Goal: Check status: Check status

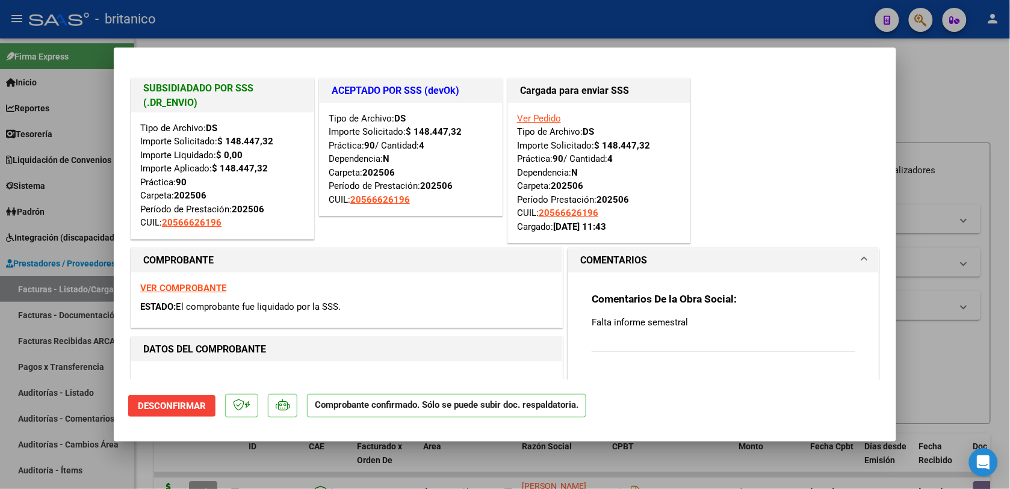
click at [961, 103] on div at bounding box center [505, 244] width 1010 height 489
type input "$ 0,00"
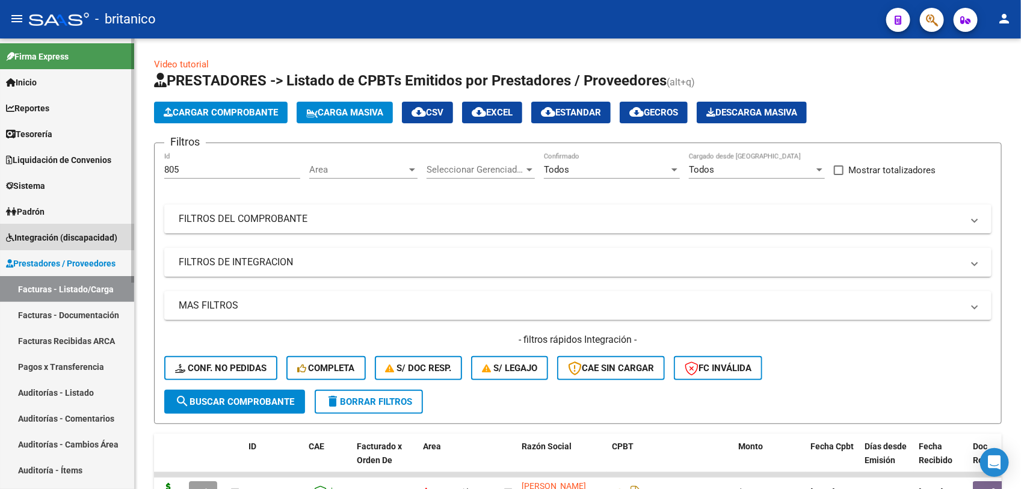
click at [95, 231] on span "Integración (discapacidad)" at bounding box center [61, 237] width 111 height 13
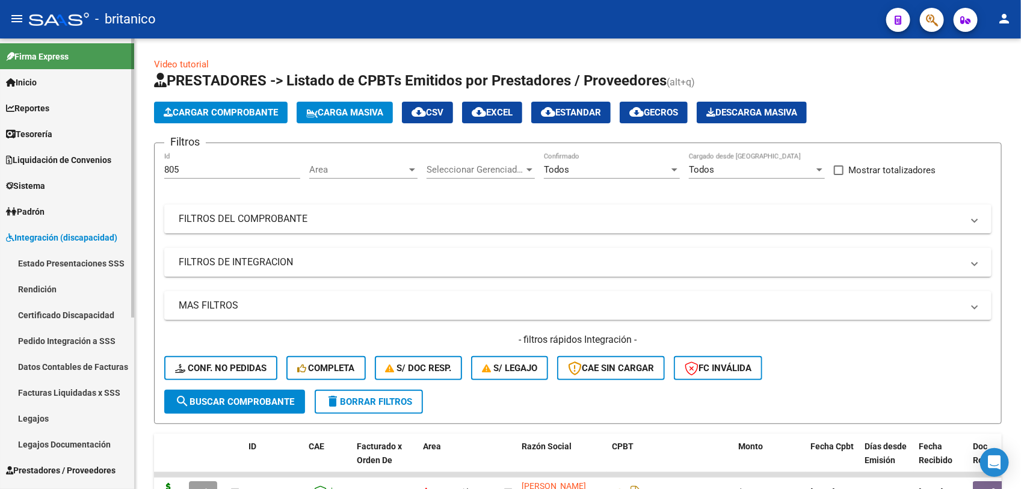
click at [64, 342] on link "Pedido Integración a SSS" at bounding box center [67, 341] width 134 height 26
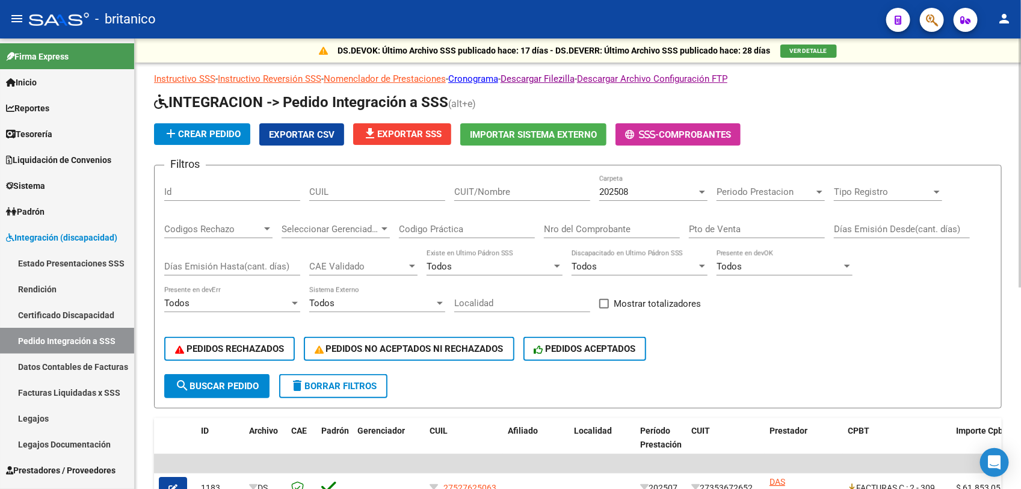
click at [414, 129] on span "file_download Exportar SSS" at bounding box center [402, 134] width 79 height 11
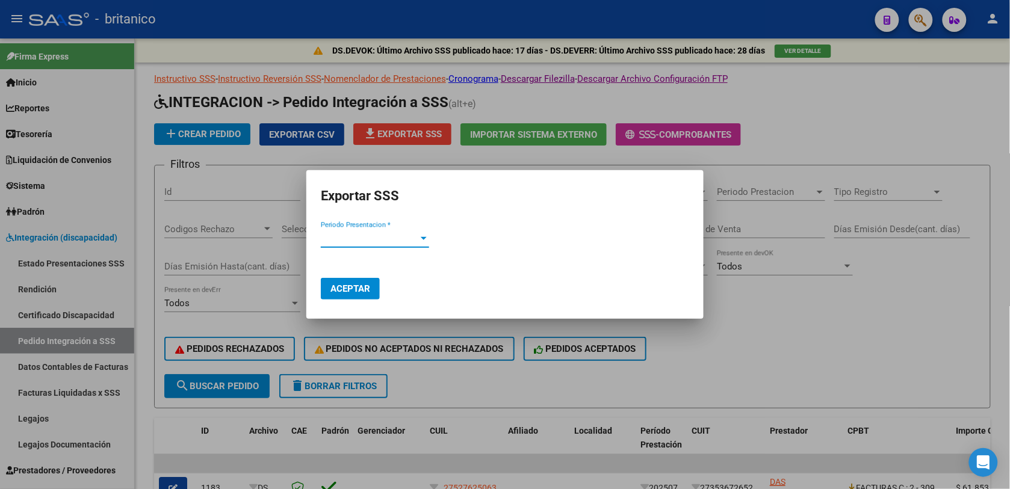
click at [389, 227] on mat-dialog-content "Periodo Presentacion * Periodo Presentacion *" at bounding box center [504, 239] width 397 height 39
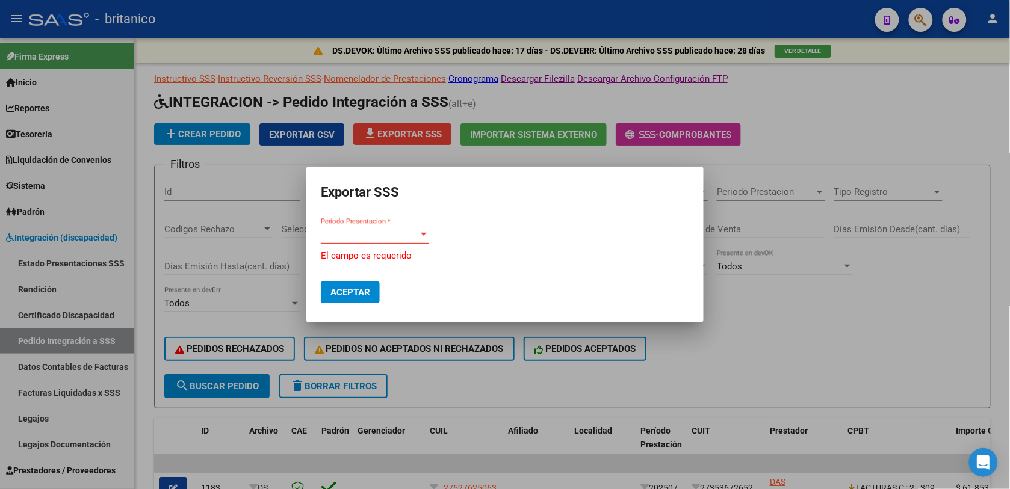
click at [404, 236] on span "Periodo Presentacion *" at bounding box center [370, 234] width 98 height 11
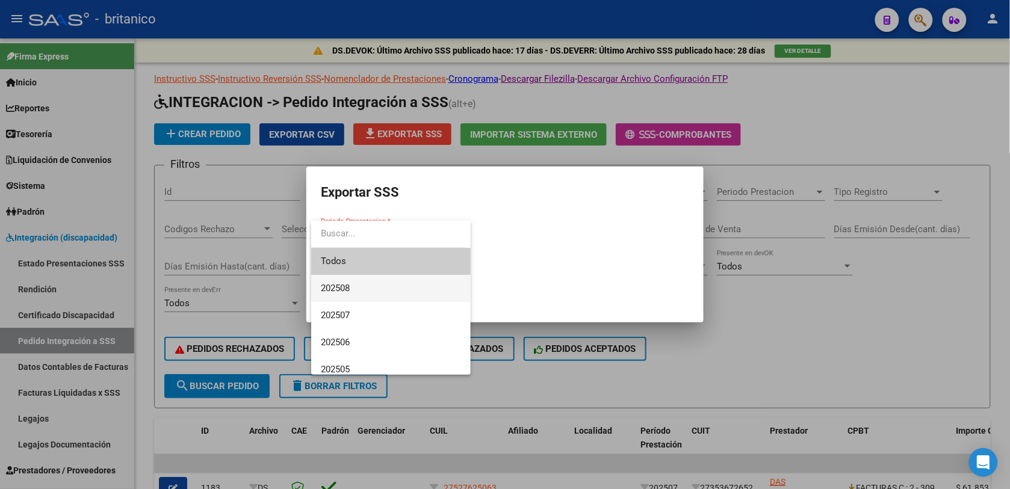
click at [358, 288] on span "202508" at bounding box center [391, 288] width 140 height 27
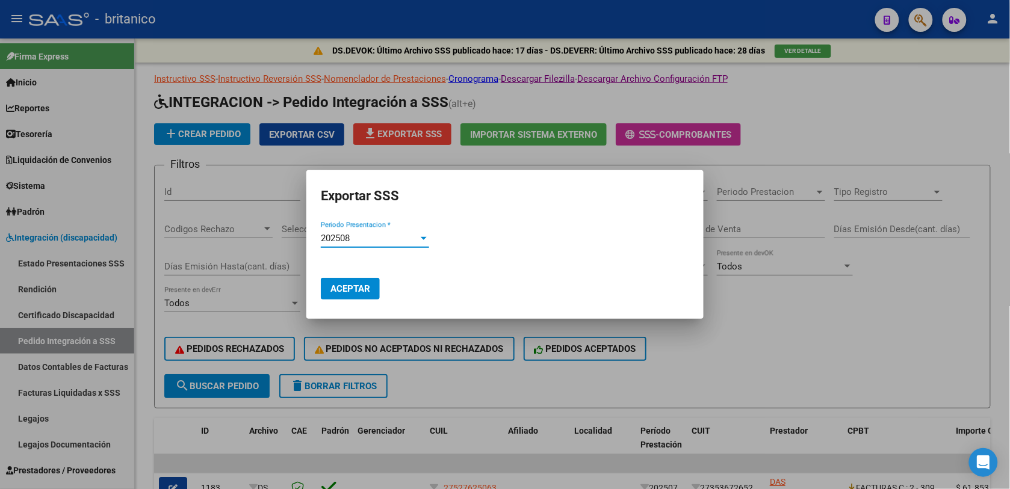
click at [350, 288] on span "Aceptar" at bounding box center [350, 288] width 40 height 11
click at [363, 289] on span "Aceptar" at bounding box center [350, 288] width 40 height 11
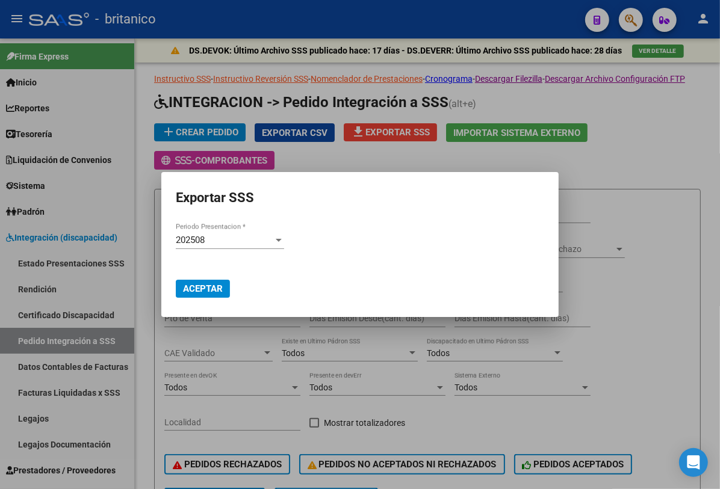
click at [670, 157] on div at bounding box center [360, 244] width 720 height 489
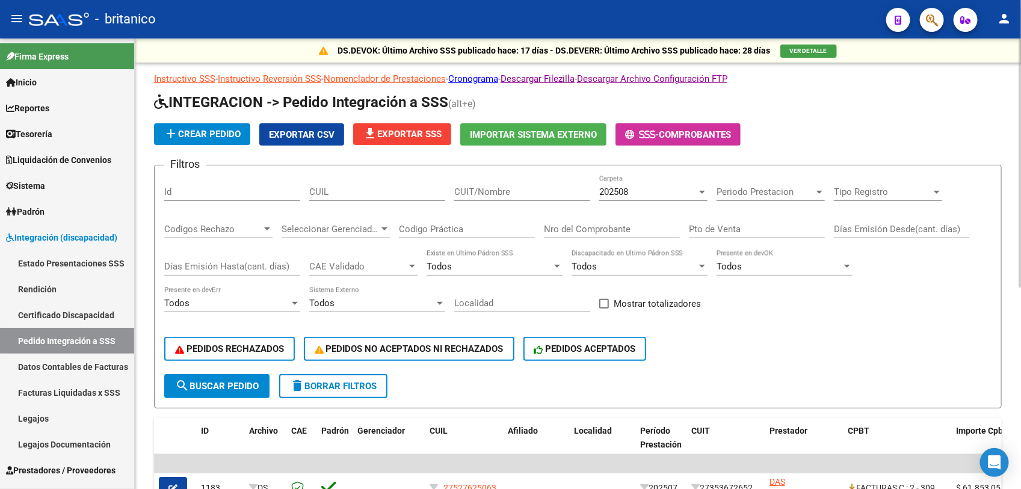
click at [331, 187] on input "CUIL" at bounding box center [377, 192] width 136 height 11
paste input "75344484181913"
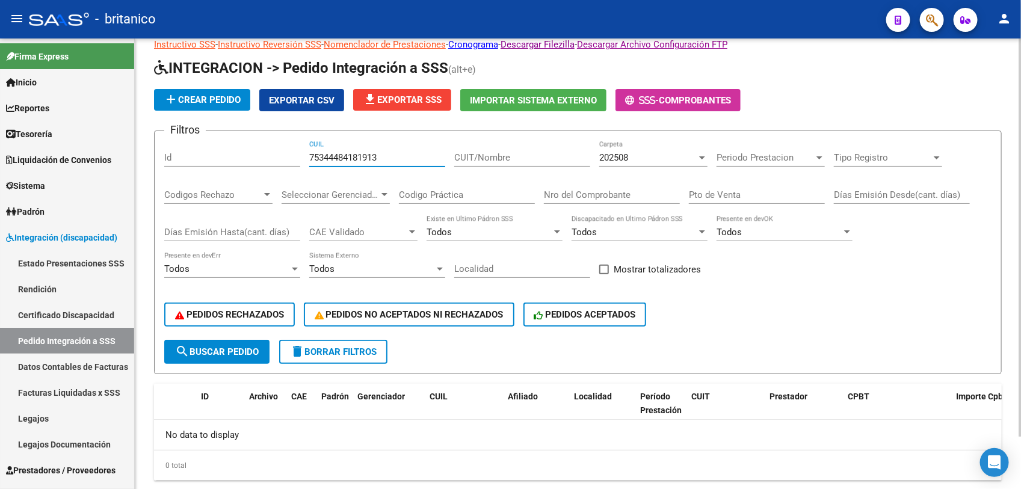
scroll to position [60, 0]
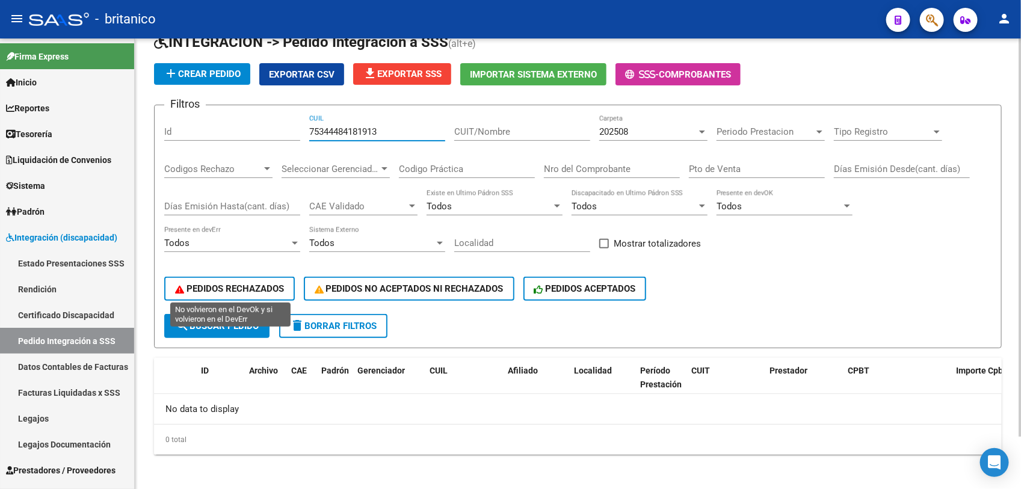
type input "75344484181913"
click at [245, 283] on span "PEDIDOS RECHAZADOS" at bounding box center [229, 288] width 109 height 11
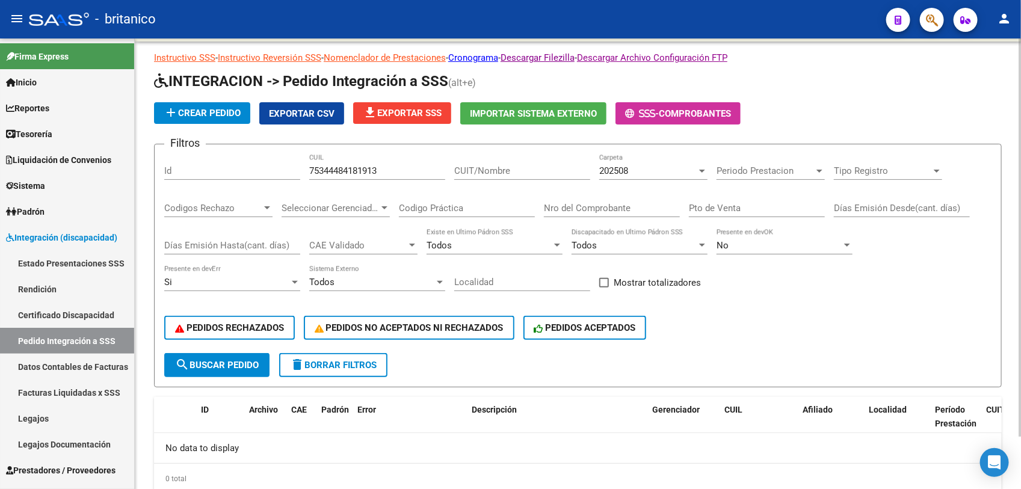
scroll to position [0, 0]
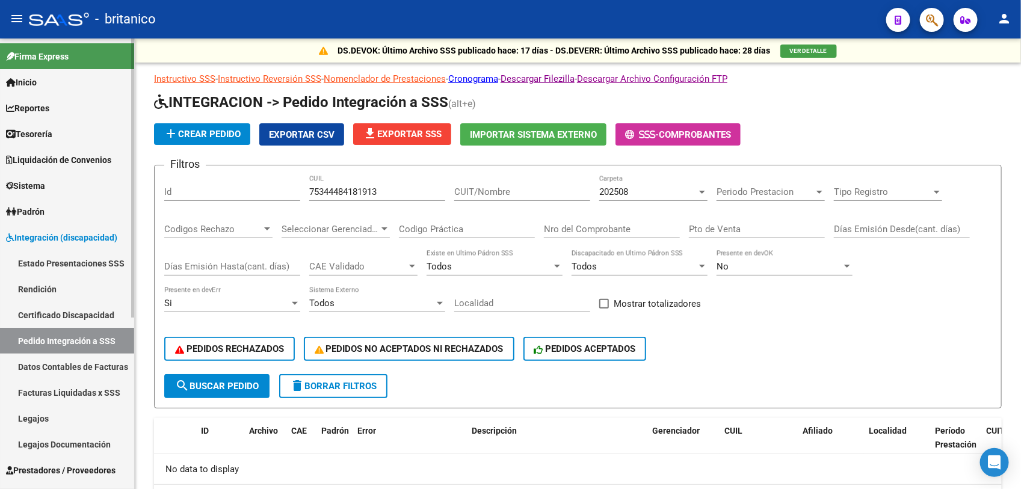
click at [90, 234] on span "Integración (discapacidad)" at bounding box center [61, 237] width 111 height 13
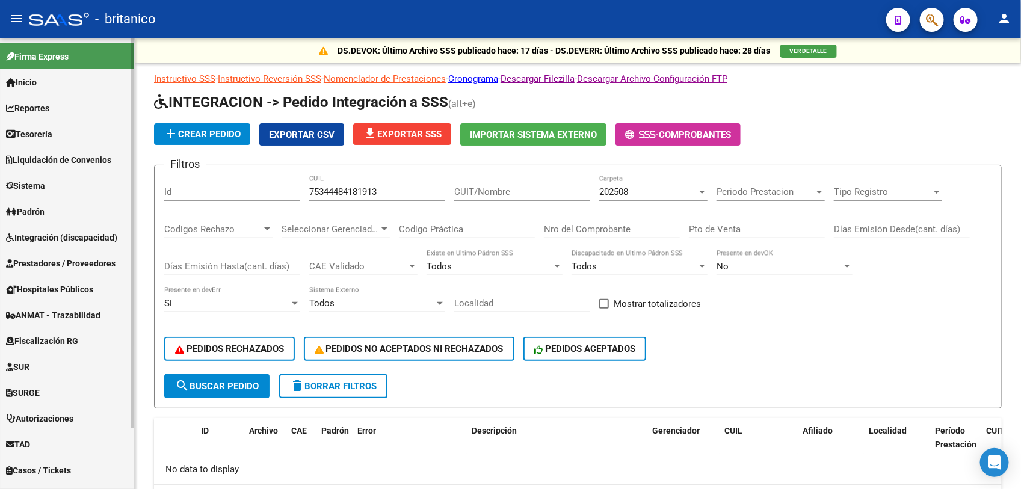
click at [94, 262] on span "Prestadores / Proveedores" at bounding box center [61, 263] width 110 height 13
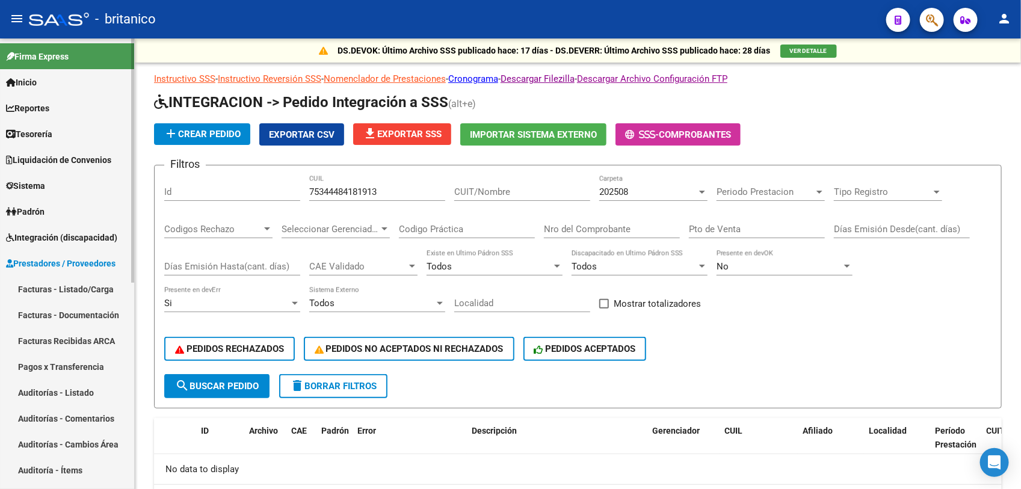
click at [45, 255] on link "Prestadores / Proveedores" at bounding box center [67, 263] width 134 height 26
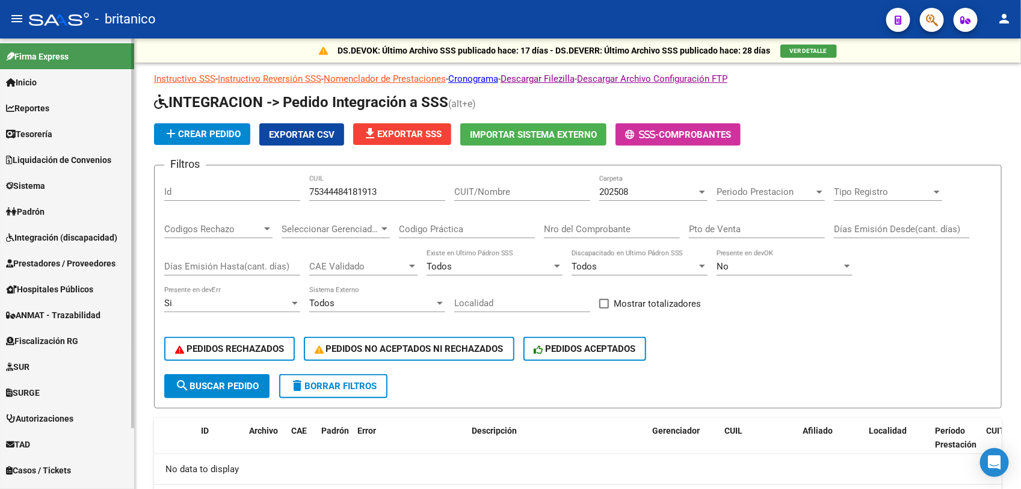
click at [45, 255] on link "Prestadores / Proveedores" at bounding box center [67, 263] width 134 height 26
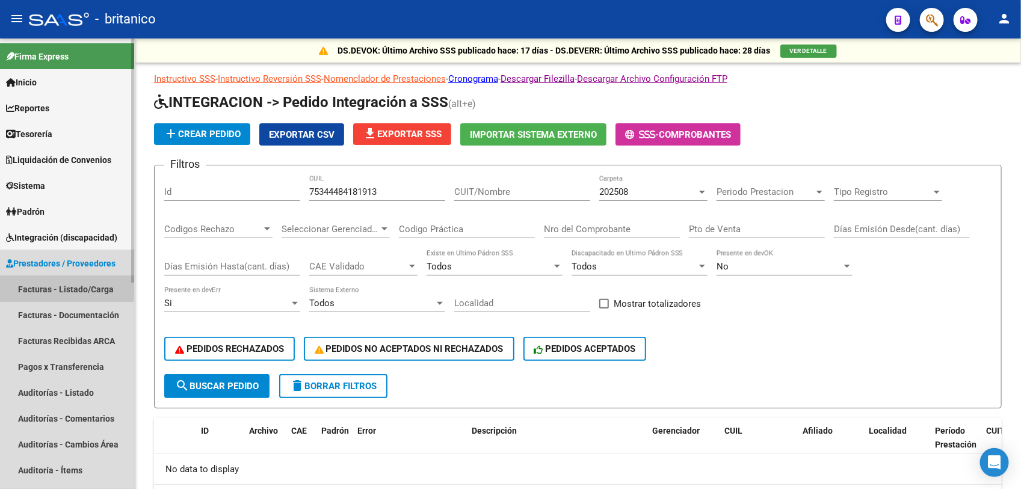
click at [36, 285] on link "Facturas - Listado/Carga" at bounding box center [67, 289] width 134 height 26
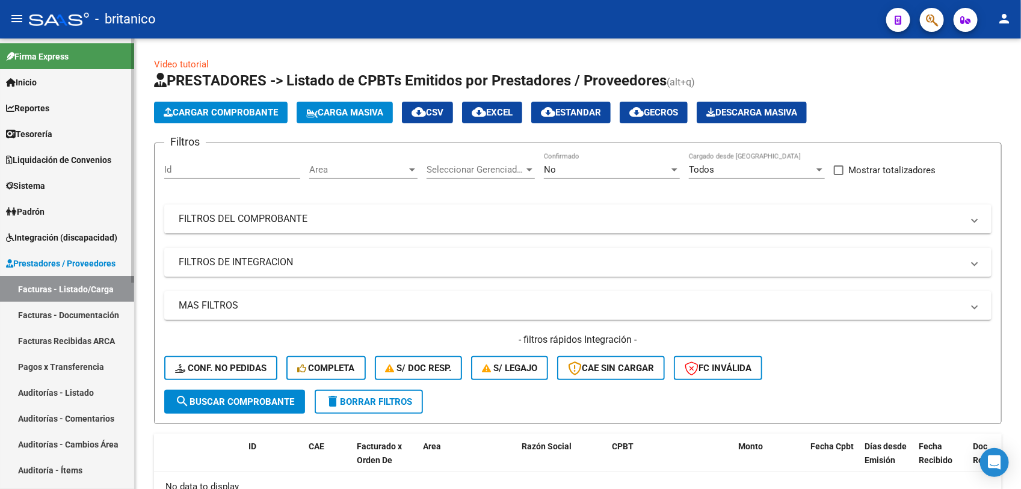
click at [65, 229] on link "Integración (discapacidad)" at bounding box center [67, 238] width 134 height 26
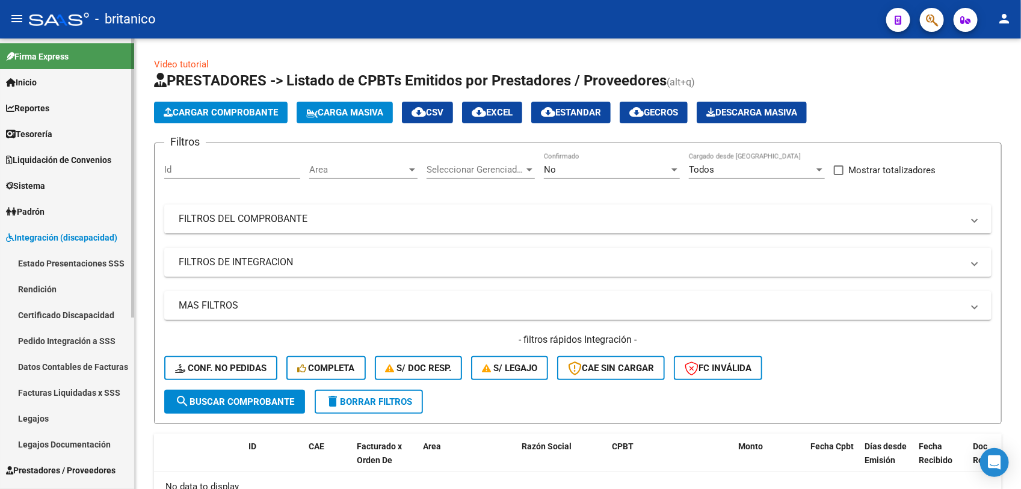
click at [72, 335] on link "Pedido Integración a SSS" at bounding box center [67, 341] width 134 height 26
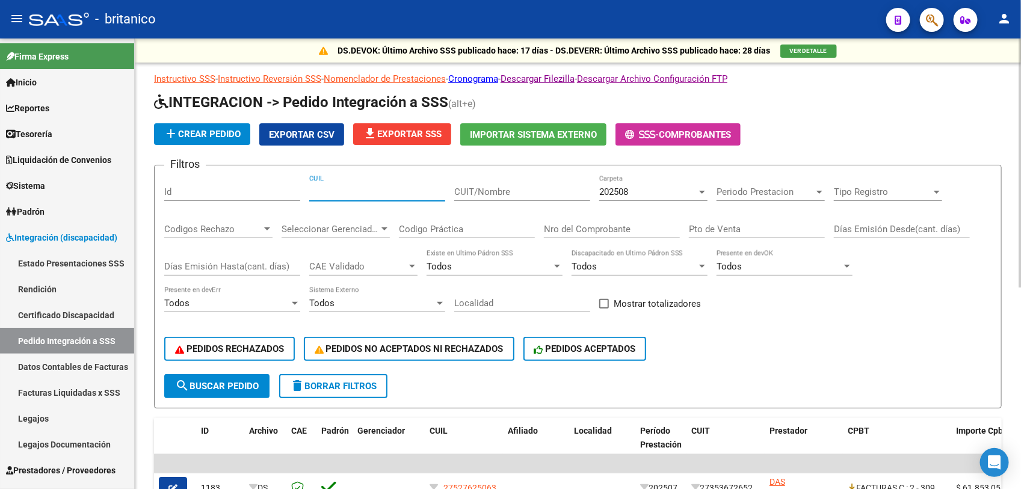
paste input "75344484181913"
type input "75344484181913"
click at [255, 381] on span "search Buscar Pedido" at bounding box center [217, 386] width 84 height 11
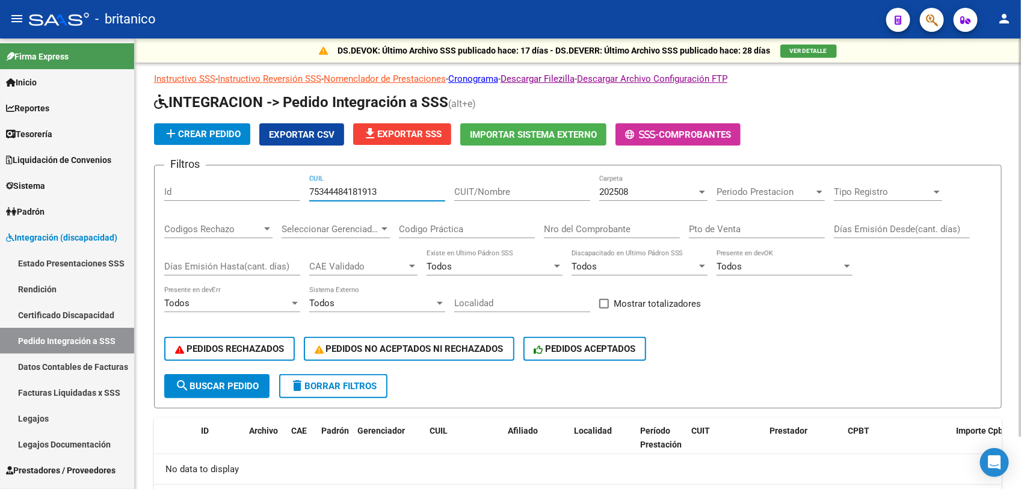
drag, startPoint x: 381, startPoint y: 191, endPoint x: 299, endPoint y: 181, distance: 83.1
click at [299, 181] on div "Filtros Id 75344484181913 CUIL CUIT/Nombre 202508 Carpeta Periodo Prestacion Pe…" at bounding box center [578, 274] width 828 height 199
click at [485, 188] on input "CUIT/Nombre" at bounding box center [522, 192] width 136 height 11
paste input "75344484181913"
type input "75344484181913"
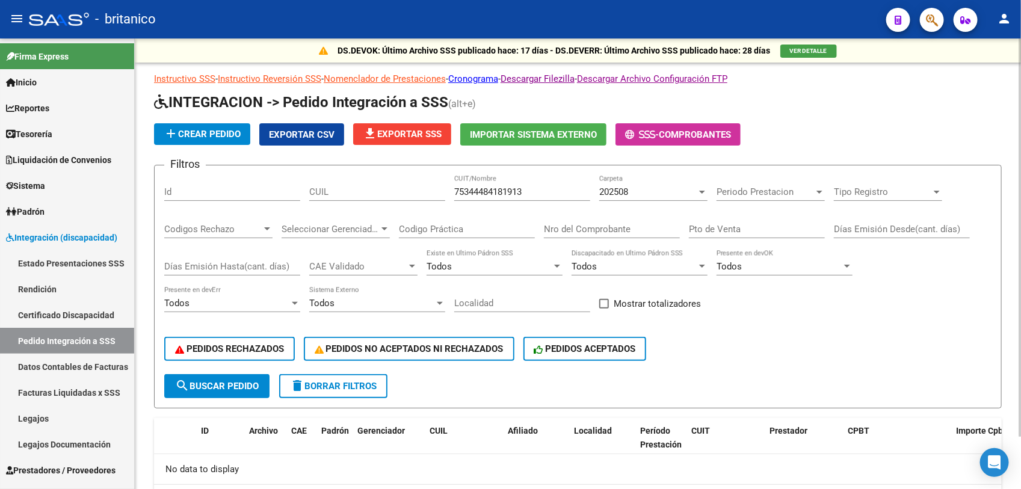
drag, startPoint x: 545, startPoint y: 184, endPoint x: 353, endPoint y: 175, distance: 192.2
click at [353, 175] on div "Filtros Id CUIL 75344484181913 CUIT/Nombre 202508 Carpeta Periodo Prestacion Pe…" at bounding box center [578, 274] width 828 height 199
click at [702, 381] on form "Filtros Id CUIL 75344484181913 CUIT/Nombre 202508 Carpeta Periodo Prestacion Pe…" at bounding box center [578, 287] width 848 height 244
